Goal: Information Seeking & Learning: Learn about a topic

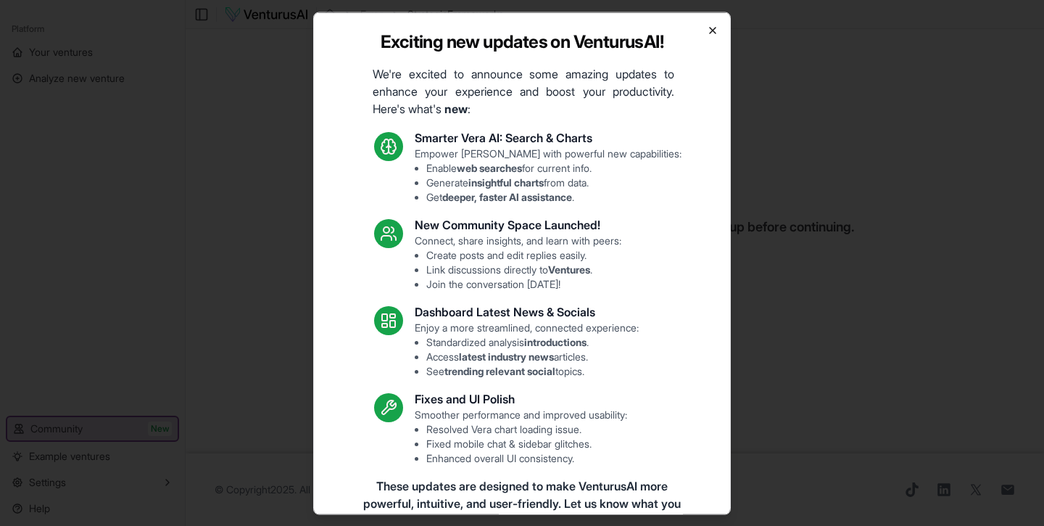
click at [712, 29] on icon "button" at bounding box center [713, 30] width 6 height 6
